Goal: Information Seeking & Learning: Learn about a topic

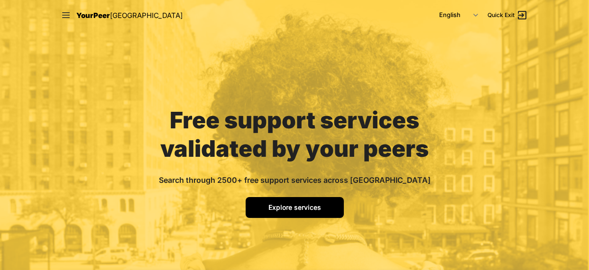
click at [292, 207] on span "Explore services" at bounding box center [295, 208] width 53 height 8
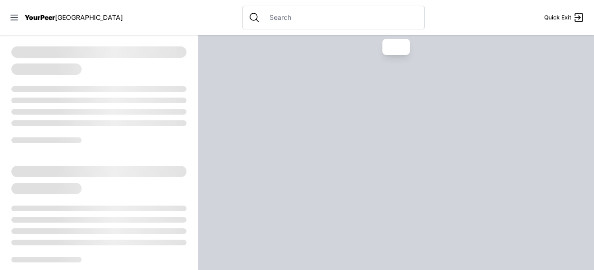
select select "recentlyUpdated"
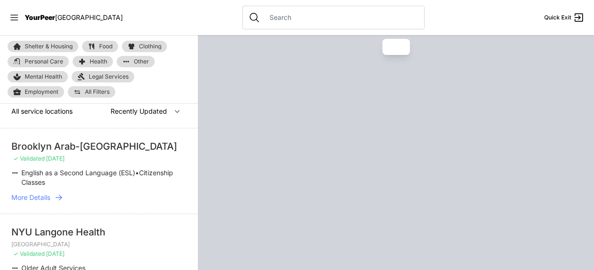
scroll to position [9, 0]
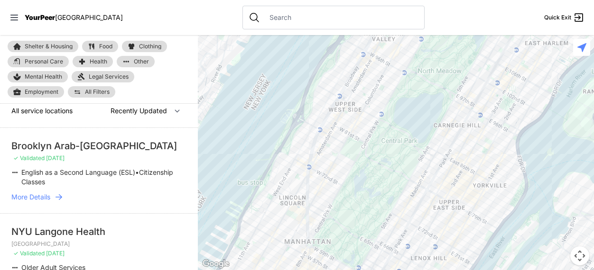
click at [148, 44] on span "Clothing" at bounding box center [150, 47] width 22 height 6
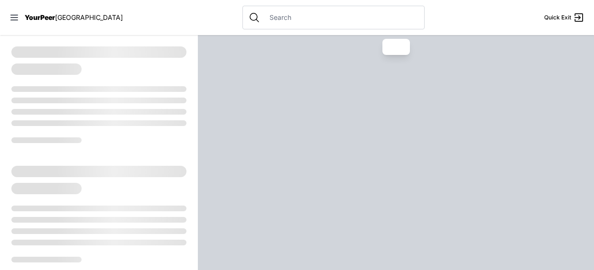
select select "recentlyUpdated"
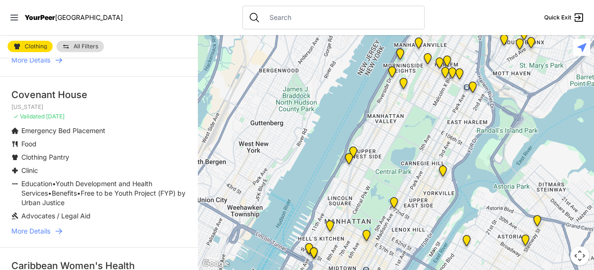
scroll to position [1167, 0]
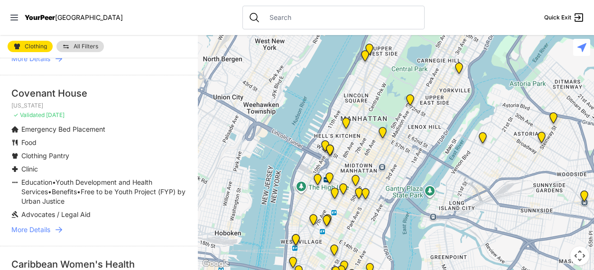
drag, startPoint x: 363, startPoint y: 155, endPoint x: 379, endPoint y: 50, distance: 105.6
click at [379, 50] on div at bounding box center [396, 152] width 396 height 235
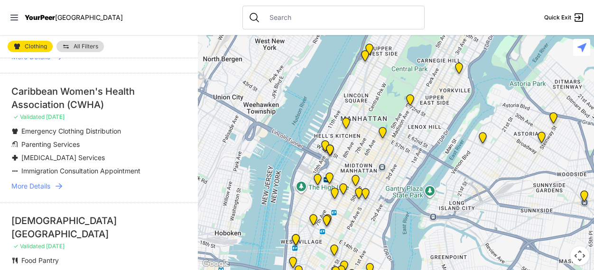
scroll to position [1528, 0]
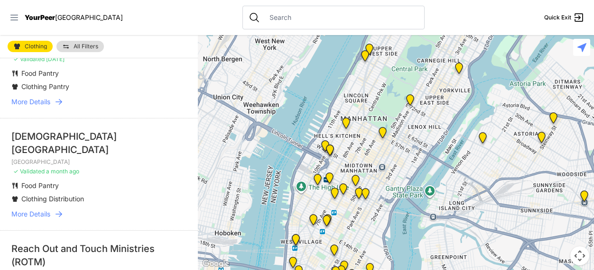
click at [16, 18] on icon at bounding box center [13, 17] width 9 height 9
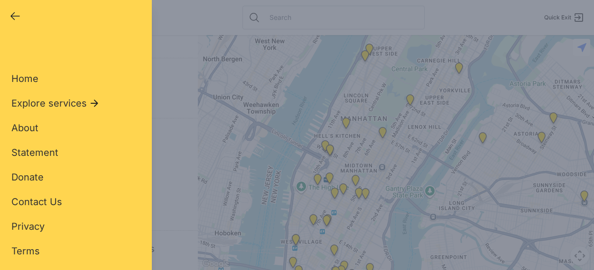
scroll to position [50, 0]
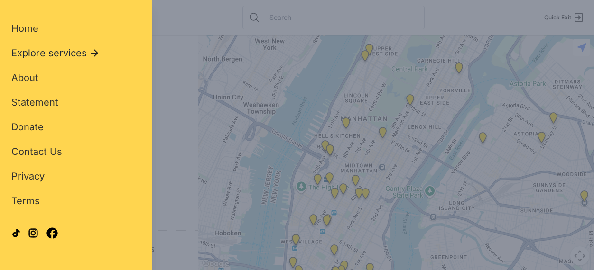
click at [17, 53] on span "Explore services" at bounding box center [48, 52] width 75 height 13
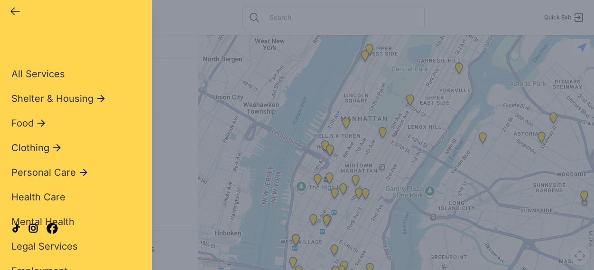
scroll to position [5, 0]
click at [35, 101] on span "Shelter & Housing" at bounding box center [52, 98] width 82 height 13
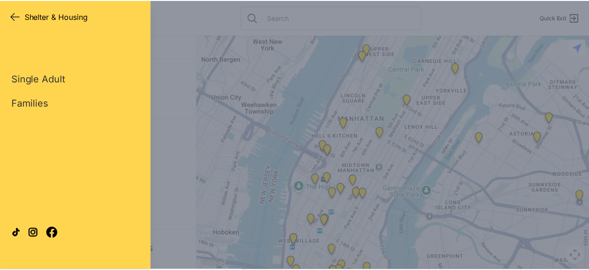
scroll to position [0, 0]
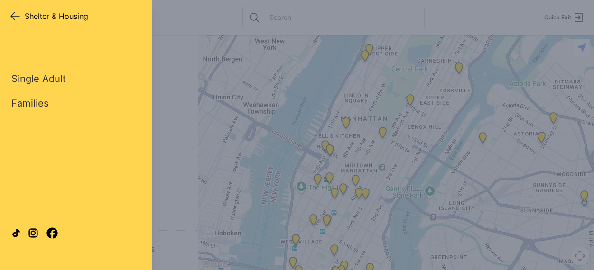
click at [10, 13] on icon "button" at bounding box center [14, 15] width 11 height 11
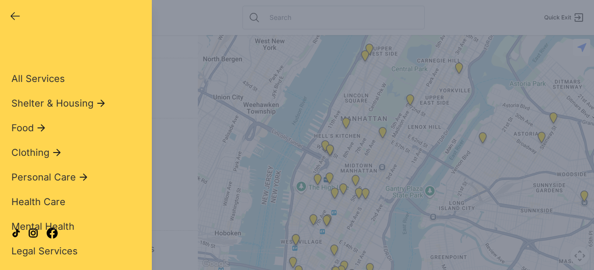
click at [195, 34] on div "Close panel YourPeer [GEOGRAPHIC_DATA] Quick Exit Single Adult Families Soup Ki…" at bounding box center [297, 135] width 594 height 270
click at [11, 9] on div "Close panel YourPeer [GEOGRAPHIC_DATA] Quick Exit" at bounding box center [76, 15] width 152 height 30
click at [11, 11] on icon "button" at bounding box center [14, 15] width 11 height 11
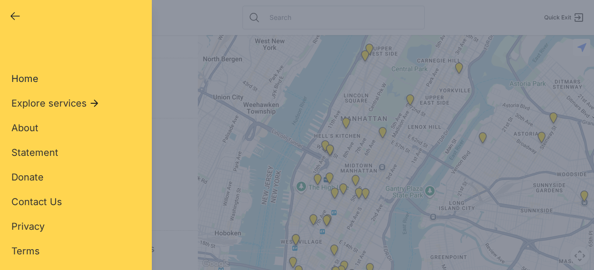
click at [29, 79] on span "Home" at bounding box center [24, 78] width 27 height 11
